Goal: Task Accomplishment & Management: Use online tool/utility

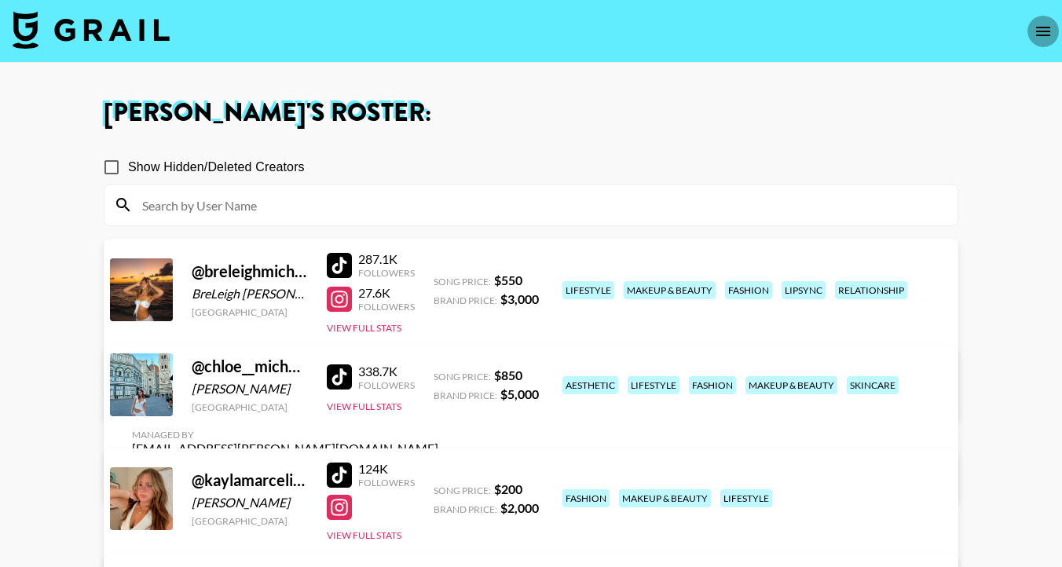
click at [1037, 37] on icon "open drawer" at bounding box center [1042, 31] width 19 height 19
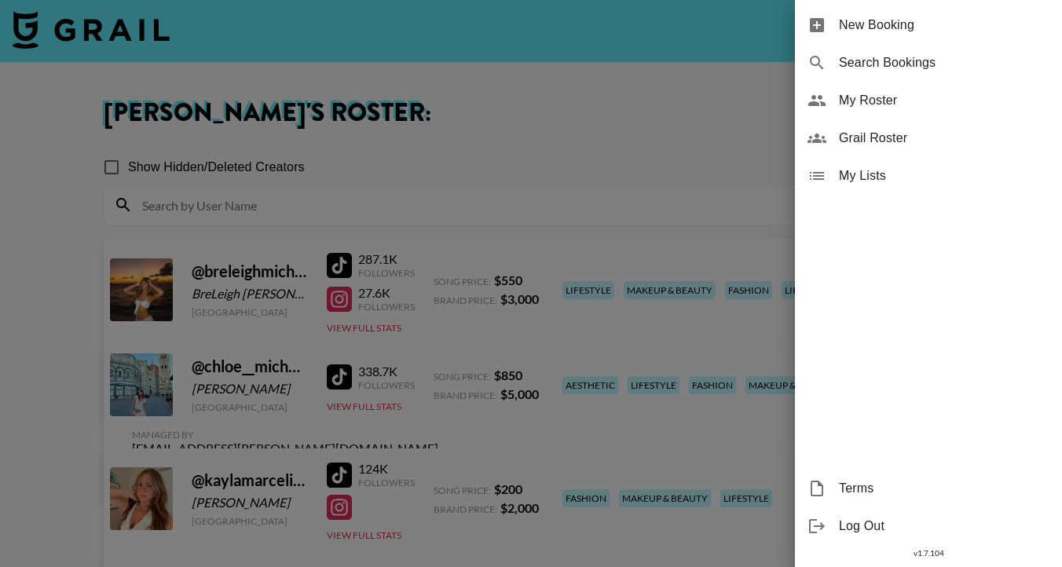
click at [544, 47] on div at bounding box center [531, 283] width 1062 height 567
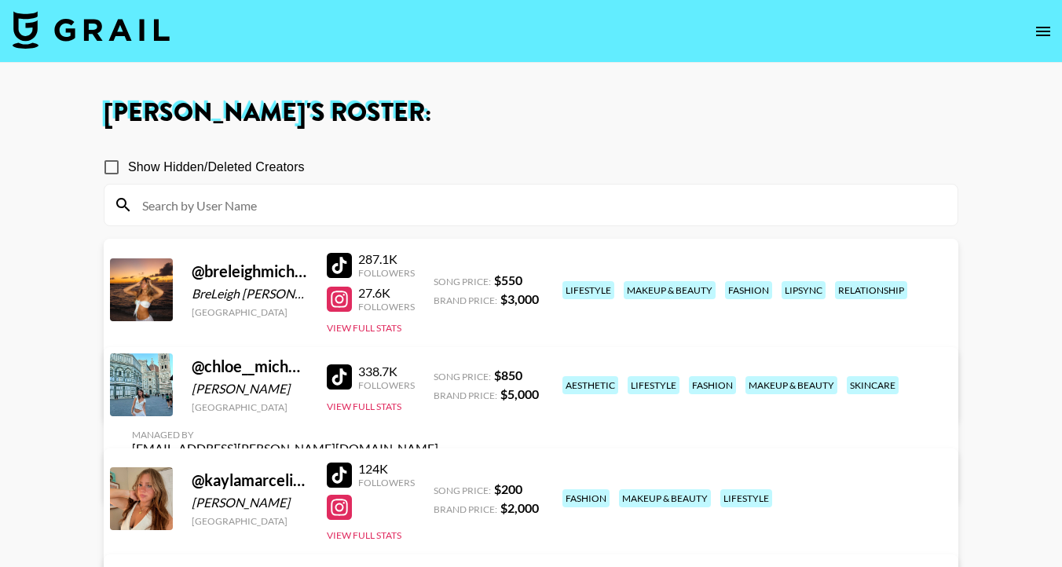
click at [111, 39] on img at bounding box center [91, 30] width 157 height 38
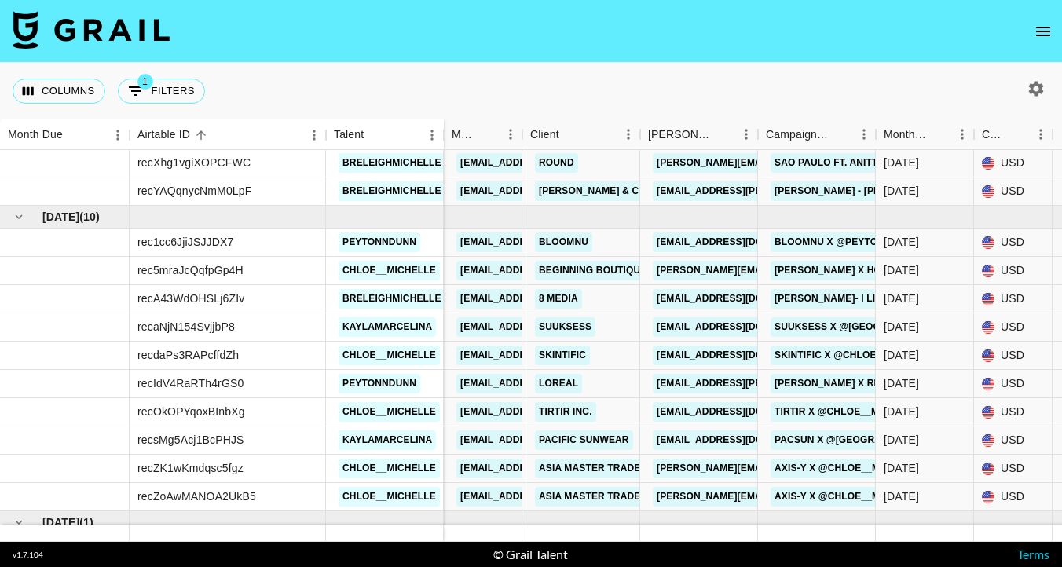
scroll to position [869, 0]
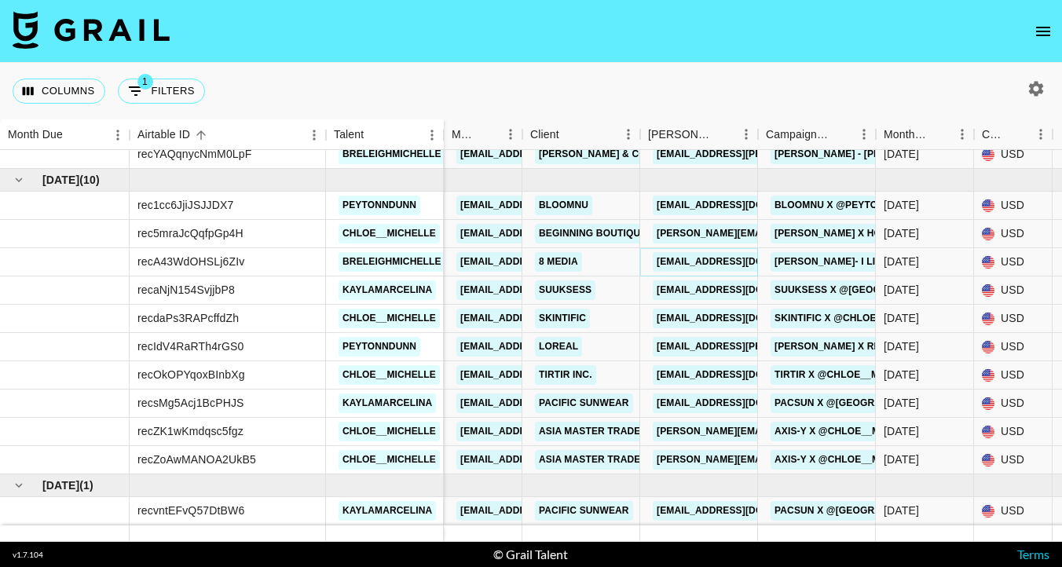
click at [686, 265] on link "[EMAIL_ADDRESS][DOMAIN_NAME]" at bounding box center [741, 262] width 176 height 20
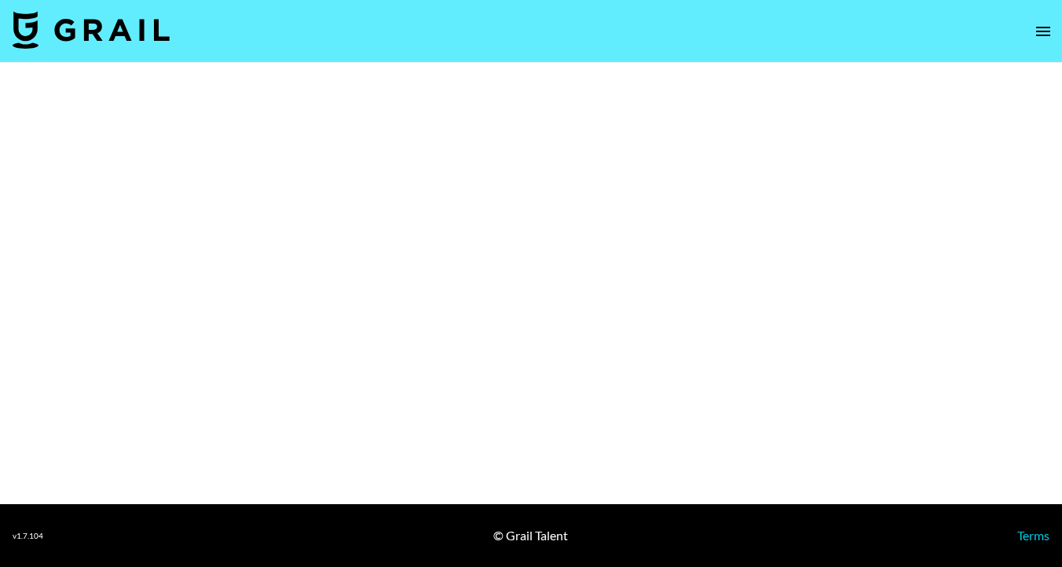
select select "Song"
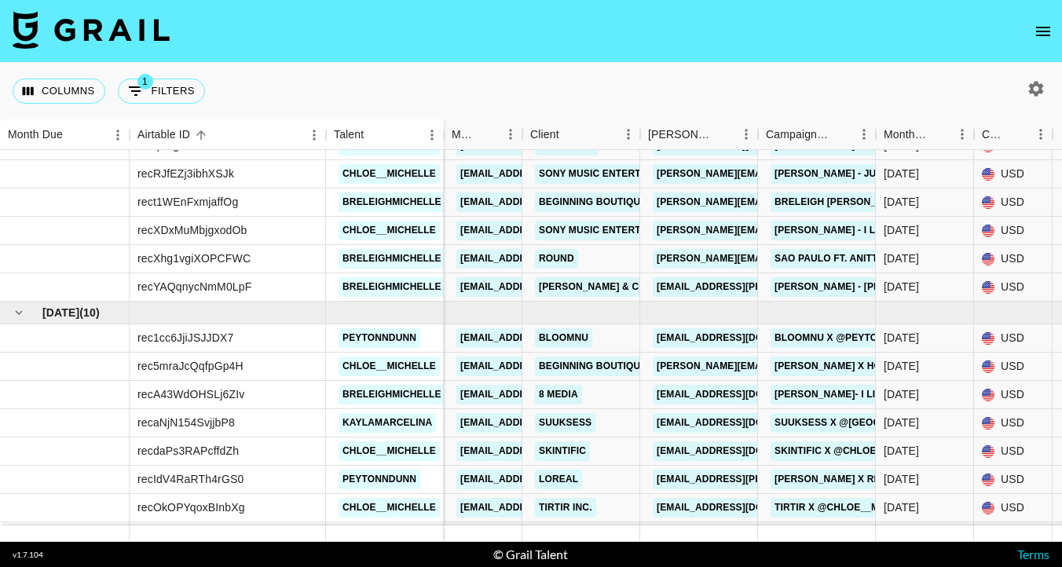
scroll to position [769, 0]
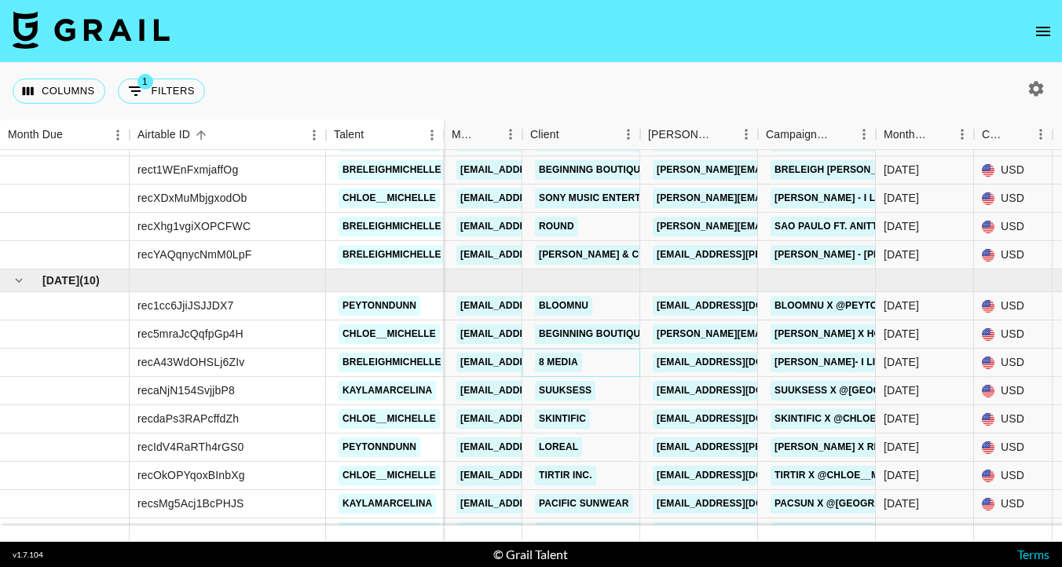
click at [561, 364] on link "8 Media" at bounding box center [558, 363] width 47 height 20
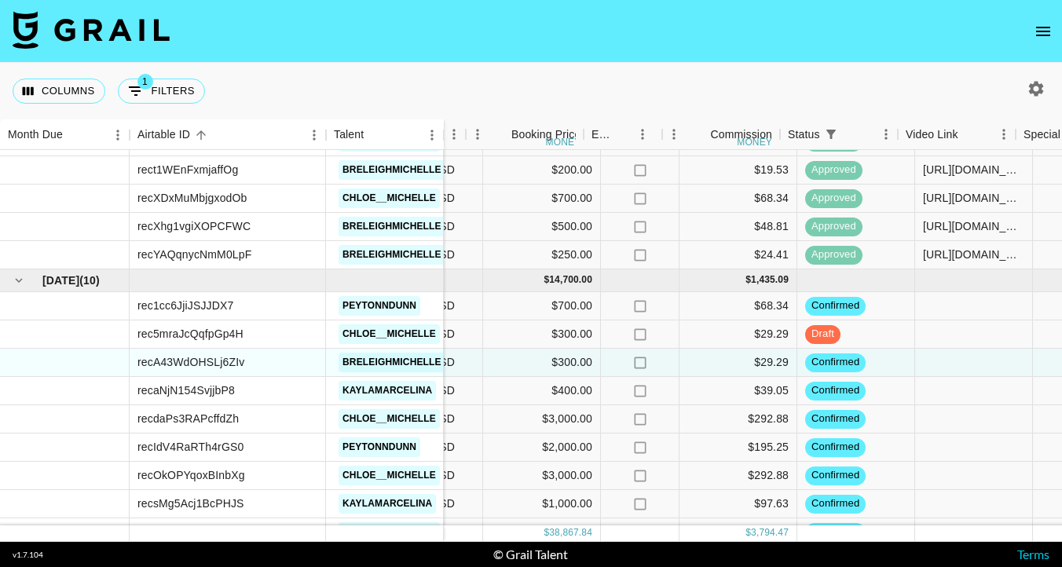
scroll to position [769, 624]
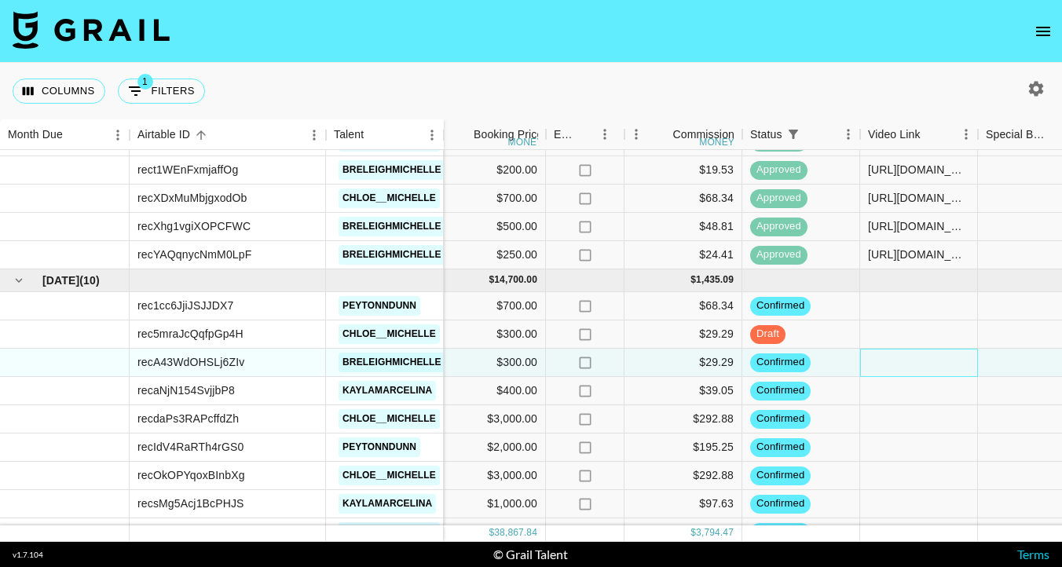
click at [887, 368] on div at bounding box center [919, 363] width 118 height 28
type input "https://www.tiktok.com/@breleighmichelle/photo/7557024067195276574"
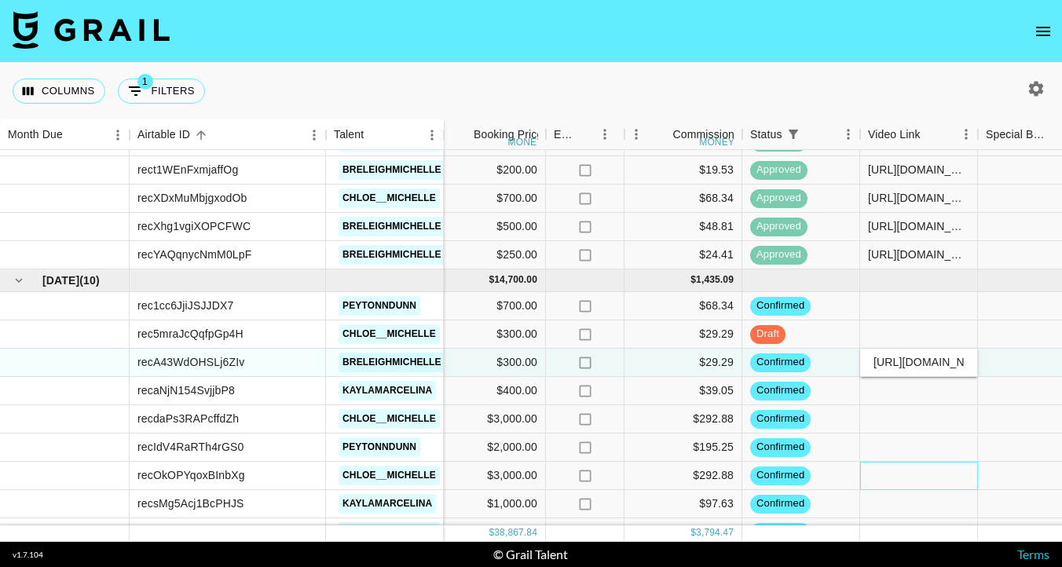
click at [896, 486] on div at bounding box center [919, 476] width 118 height 28
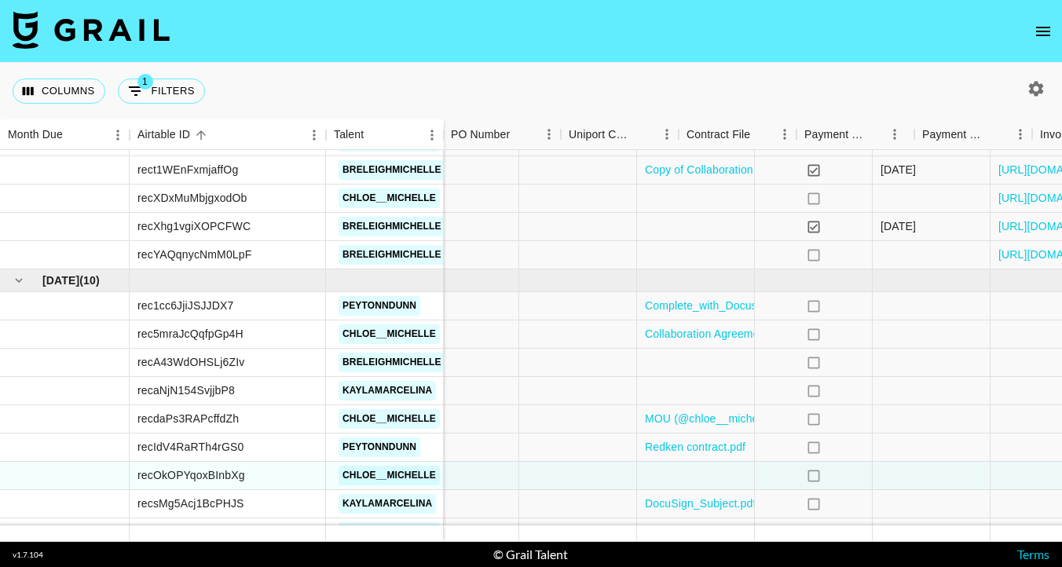
scroll to position [769, 1428]
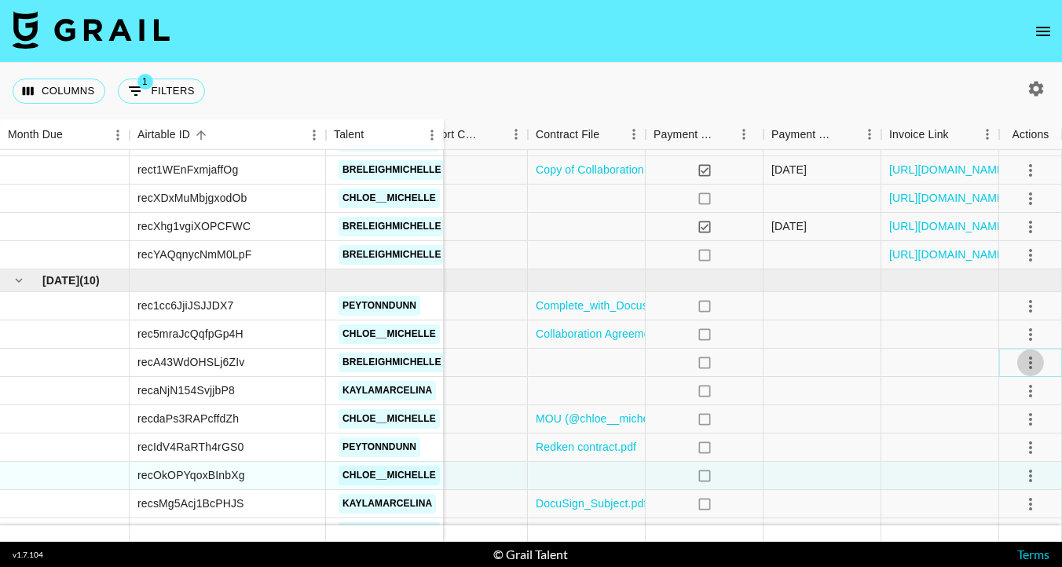
click at [1031, 361] on icon "select merge strategy" at bounding box center [1030, 362] width 19 height 19
click at [1003, 505] on div "Approve" at bounding box center [996, 509] width 48 height 19
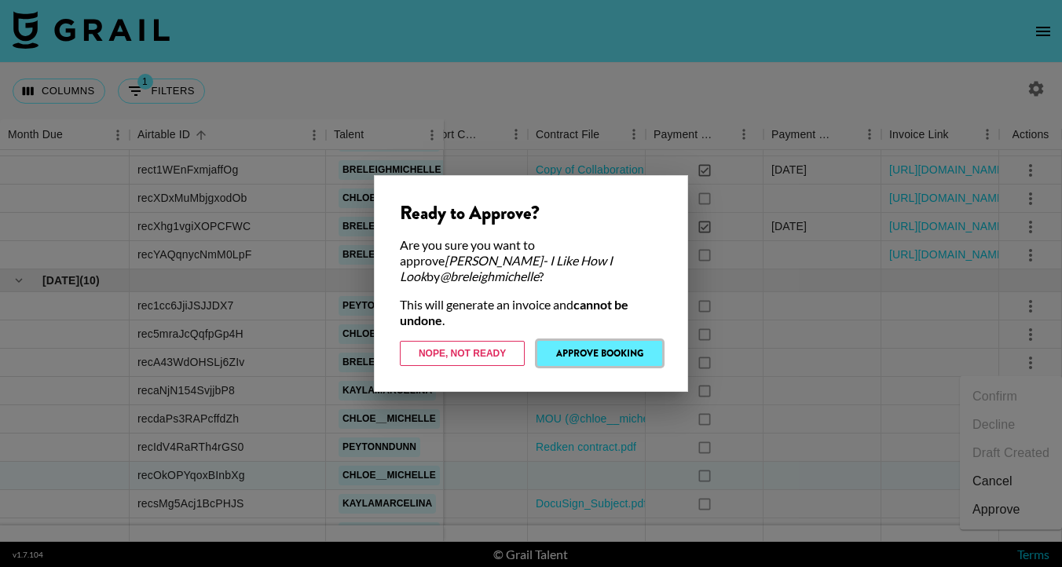
click at [613, 351] on button "Approve Booking" at bounding box center [599, 353] width 125 height 25
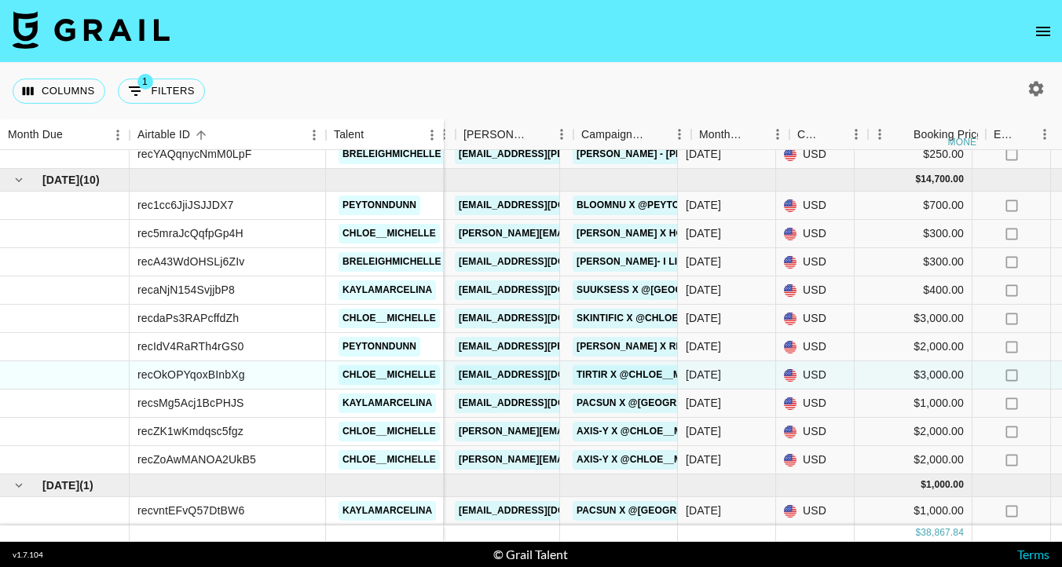
scroll to position [869, 182]
